Goal: Information Seeking & Learning: Learn about a topic

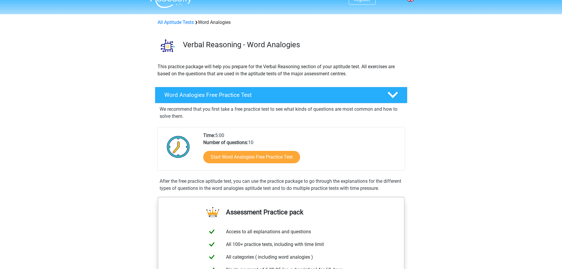
scroll to position [30, 0]
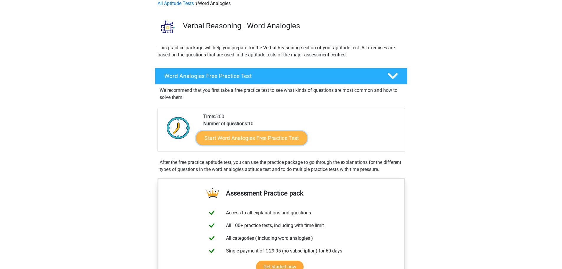
click at [280, 138] on link "Start Word Analogies Free Practice Test" at bounding box center [251, 138] width 111 height 14
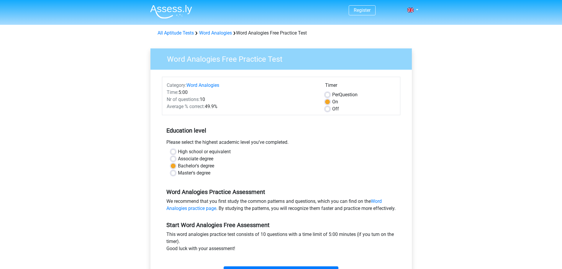
scroll to position [118, 0]
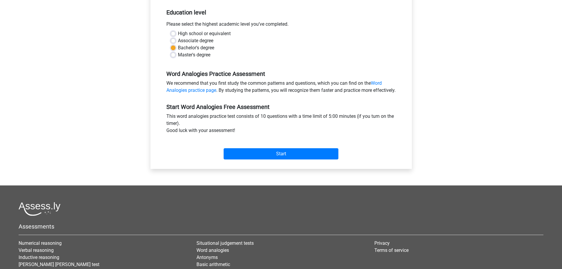
click at [278, 159] on input "Start" at bounding box center [281, 153] width 115 height 11
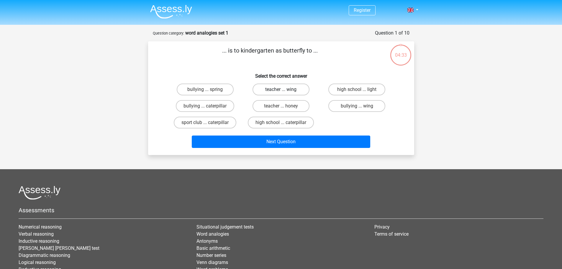
click at [273, 91] on label "teacher ... wing" at bounding box center [281, 90] width 57 height 12
click at [281, 91] on input "teacher ... wing" at bounding box center [283, 91] width 4 height 4
radio input "true"
click at [289, 124] on label "high school ... caterpillar" at bounding box center [281, 123] width 66 height 12
click at [285, 124] on input "high school ... caterpillar" at bounding box center [283, 124] width 4 height 4
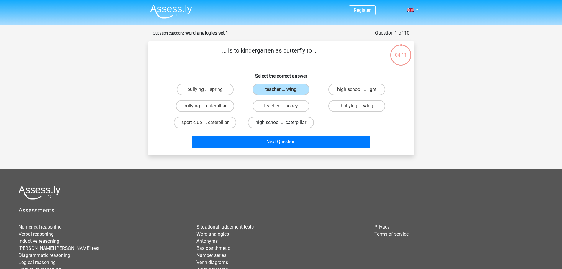
radio input "true"
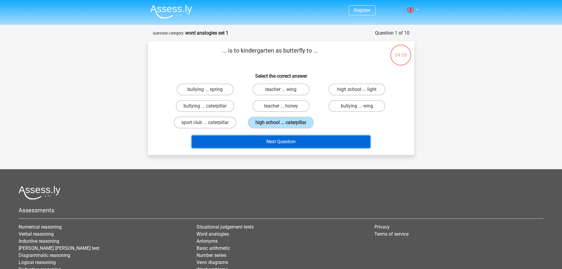
click at [282, 140] on button "Next Question" at bounding box center [281, 141] width 179 height 12
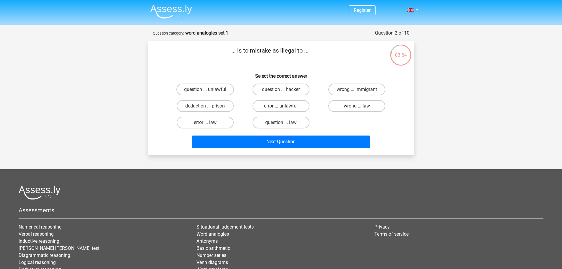
click at [277, 106] on label "error ... unlawful" at bounding box center [281, 106] width 57 height 12
click at [281, 106] on input "error ... unlawful" at bounding box center [283, 108] width 4 height 4
radio input "true"
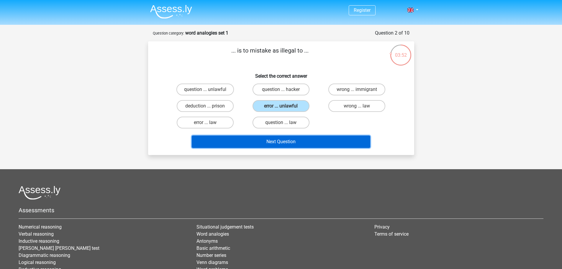
click at [287, 141] on button "Next Question" at bounding box center [281, 141] width 179 height 12
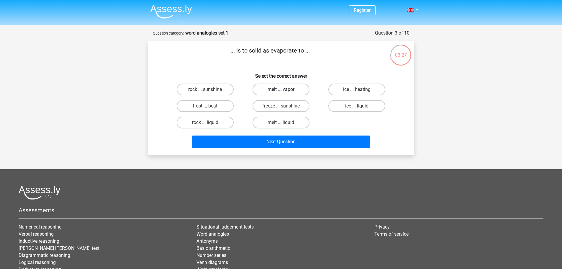
click at [273, 90] on label "melt ... vapor" at bounding box center [281, 90] width 57 height 12
click at [281, 90] on input "melt ... vapor" at bounding box center [283, 91] width 4 height 4
radio input "true"
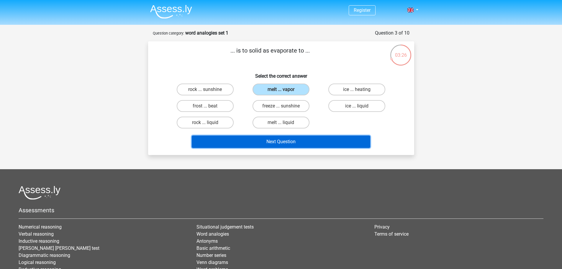
click at [296, 138] on button "Next Question" at bounding box center [281, 141] width 179 height 12
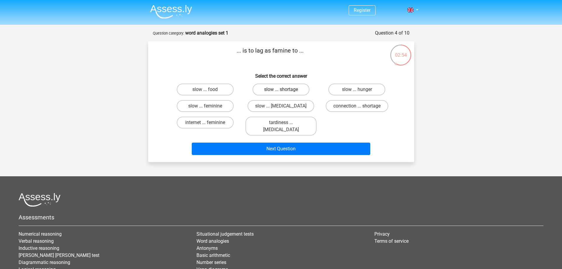
click at [274, 89] on label "slow ... shortage" at bounding box center [281, 90] width 57 height 12
click at [281, 89] on input "slow ... shortage" at bounding box center [283, 91] width 4 height 4
radio input "true"
click at [342, 91] on label "slow ... hunger" at bounding box center [357, 90] width 57 height 12
click at [357, 91] on input "slow ... hunger" at bounding box center [359, 91] width 4 height 4
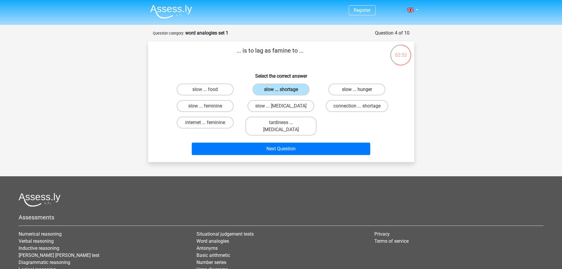
radio input "true"
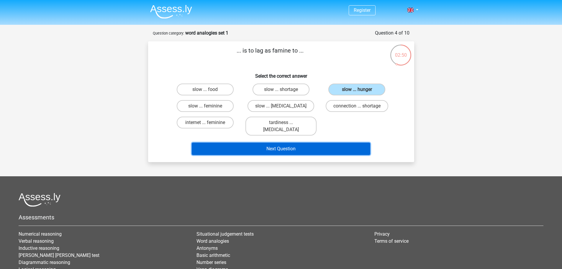
click at [290, 143] on button "Next Question" at bounding box center [281, 149] width 179 height 12
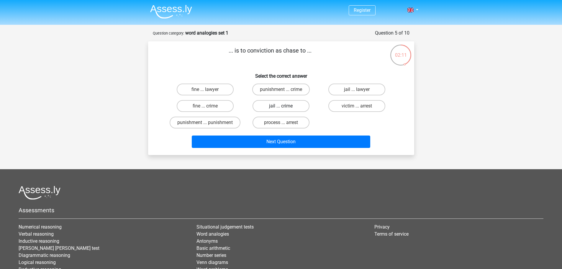
click at [267, 107] on label "jail ... crime" at bounding box center [281, 106] width 57 height 12
click at [281, 107] on input "jail ... crime" at bounding box center [283, 108] width 4 height 4
radio input "true"
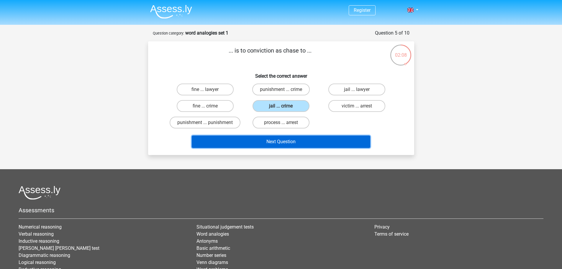
click at [291, 143] on button "Next Question" at bounding box center [281, 141] width 179 height 12
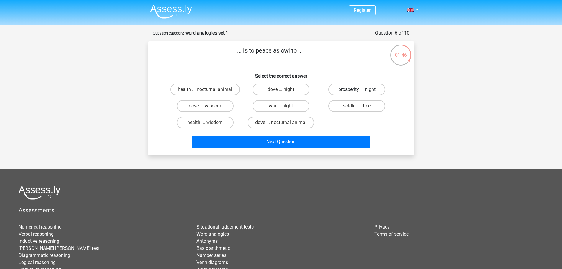
click at [348, 90] on label "prosperity ... night" at bounding box center [357, 90] width 57 height 12
click at [357, 90] on input "prosperity ... night" at bounding box center [359, 91] width 4 height 4
radio input "true"
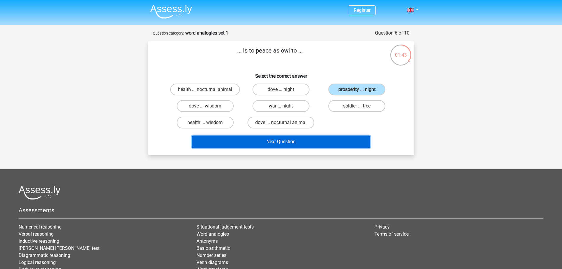
click at [322, 141] on button "Next Question" at bounding box center [281, 141] width 179 height 12
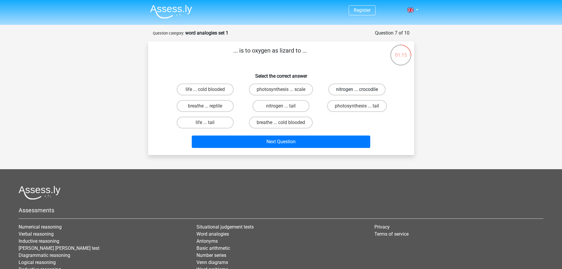
click at [365, 90] on label "nitrogen ... crocodile" at bounding box center [357, 90] width 57 height 12
click at [361, 90] on input "nitrogen ... crocodile" at bounding box center [359, 91] width 4 height 4
radio input "true"
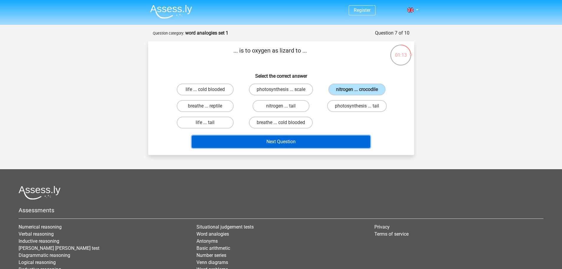
click at [344, 142] on button "Next Question" at bounding box center [281, 141] width 179 height 12
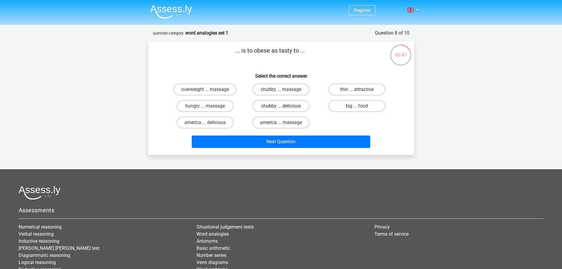
click at [286, 106] on label "chubby ... delicious" at bounding box center [281, 106] width 57 height 12
click at [285, 106] on input "chubby ... delicious" at bounding box center [283, 108] width 4 height 4
radio input "true"
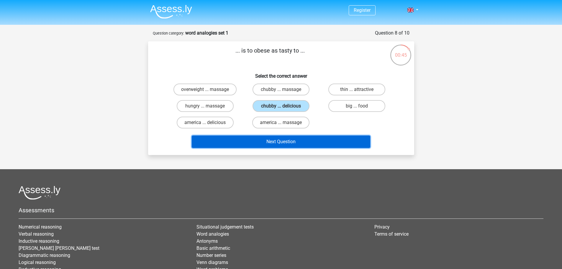
click at [309, 140] on button "Next Question" at bounding box center [281, 141] width 179 height 12
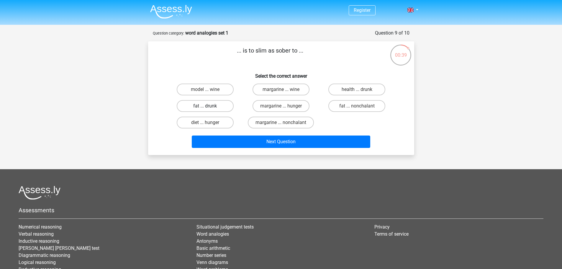
click at [224, 105] on label "fat ... drunk" at bounding box center [205, 106] width 57 height 12
click at [209, 106] on input "fat ... drunk" at bounding box center [207, 108] width 4 height 4
radio input "true"
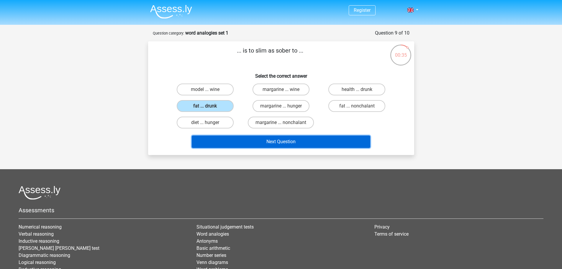
click at [266, 139] on button "Next Question" at bounding box center [281, 141] width 179 height 12
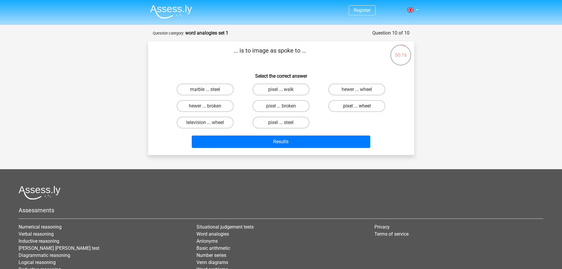
click at [339, 107] on label "pixel ... wheel" at bounding box center [357, 106] width 57 height 12
click at [357, 107] on input "pixel ... wheel" at bounding box center [359, 108] width 4 height 4
radio input "true"
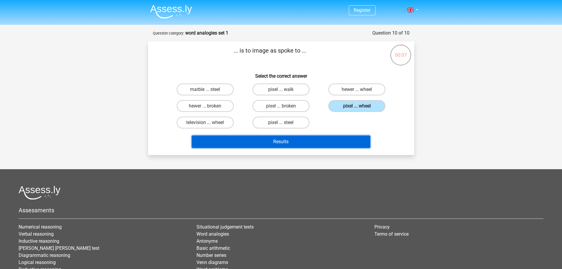
click at [251, 139] on button "Results" at bounding box center [281, 141] width 179 height 12
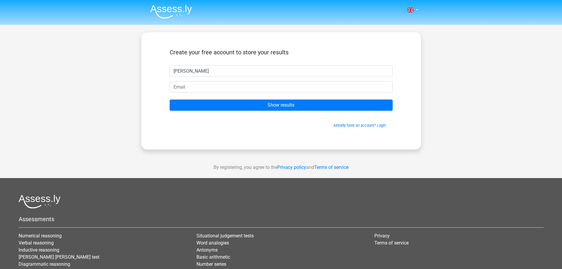
type input "henk"
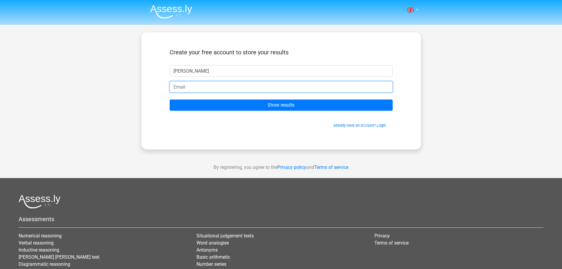
click at [240, 92] on input "email" at bounding box center [281, 86] width 223 height 11
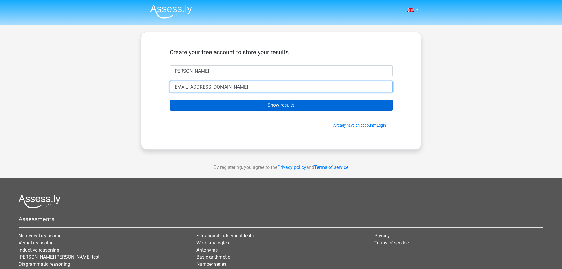
type input "henktenk@gmail.com"
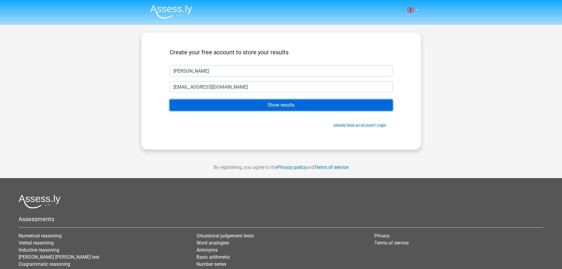
click at [250, 105] on input "Show results" at bounding box center [281, 104] width 223 height 11
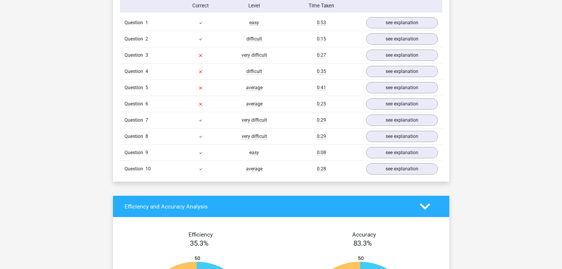
scroll to position [472, 0]
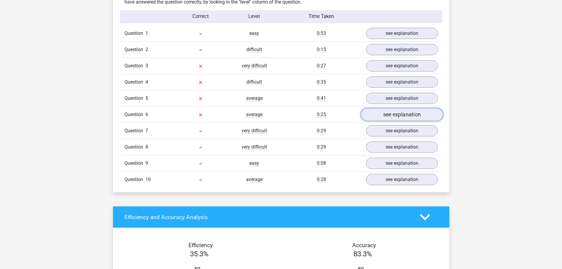
click at [392, 112] on link "see explanation" at bounding box center [402, 114] width 82 height 13
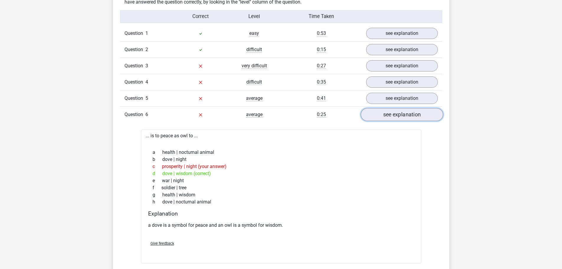
click at [382, 113] on link "see explanation" at bounding box center [402, 114] width 82 height 13
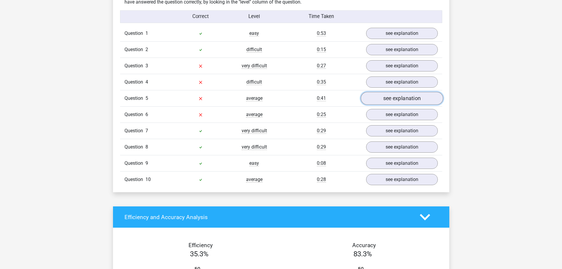
click at [383, 97] on link "see explanation" at bounding box center [402, 98] width 82 height 13
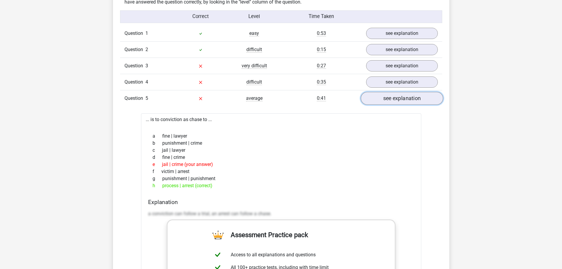
click at [382, 97] on link "see explanation" at bounding box center [402, 98] width 82 height 13
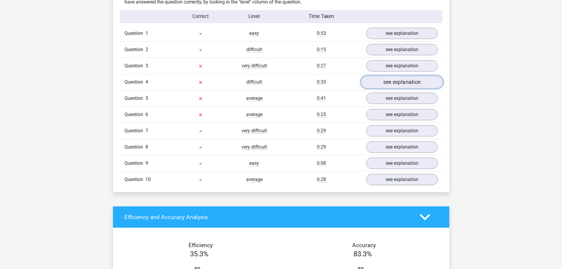
click at [383, 81] on link "see explanation" at bounding box center [402, 82] width 82 height 13
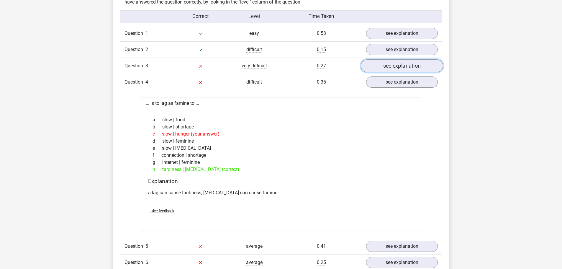
click at [386, 66] on link "see explanation" at bounding box center [402, 66] width 82 height 13
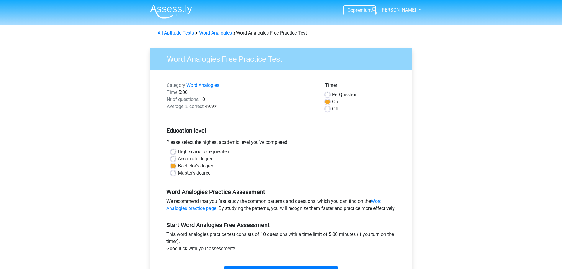
scroll to position [118, 0]
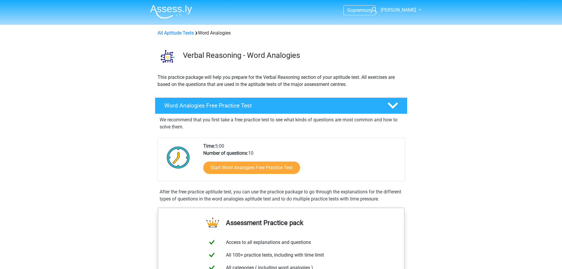
scroll to position [30, 0]
